Goal: Task Accomplishment & Management: Use online tool/utility

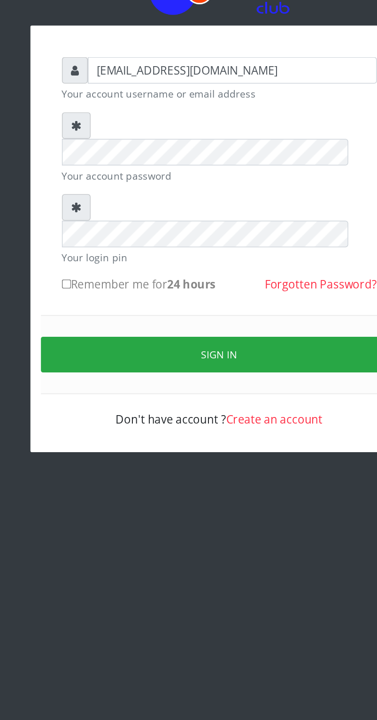
click at [204, 305] on button "Sign in" at bounding box center [188, 317] width 239 height 24
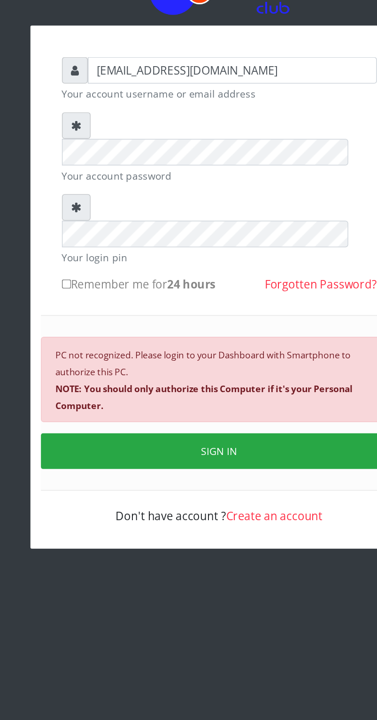
click at [189, 336] on b "NOTE: You should only authorize this Computer if it's your Personal Computer." at bounding box center [178, 346] width 199 height 20
click at [114, 336] on b "NOTE: You should only authorize this Computer if it's your Personal Computer." at bounding box center [178, 346] width 199 height 20
click at [107, 305] on div "PC not recognized. Please login to your Dashboard with Smartphone to authorize …" at bounding box center [188, 333] width 239 height 57
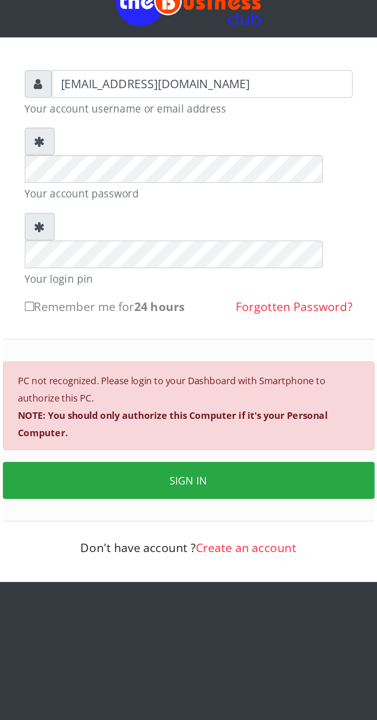
click at [157, 290] on div "PC not recognized. Please login to your Dashboard with Smartphone to authorize …" at bounding box center [188, 349] width 239 height 118
